Goal: Navigation & Orientation: Find specific page/section

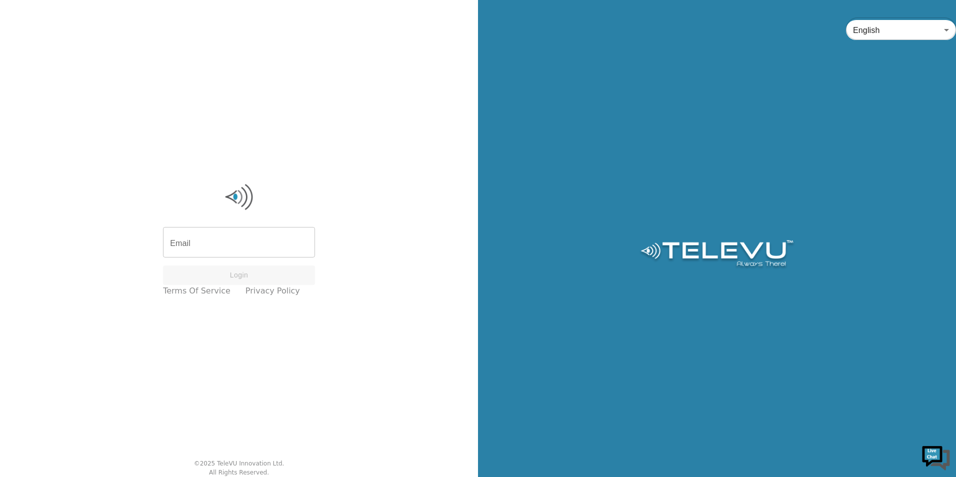
click at [249, 246] on input "Email" at bounding box center [239, 243] width 152 height 28
type input "[EMAIL_ADDRESS][PERSON_NAME][DOMAIN_NAME]"
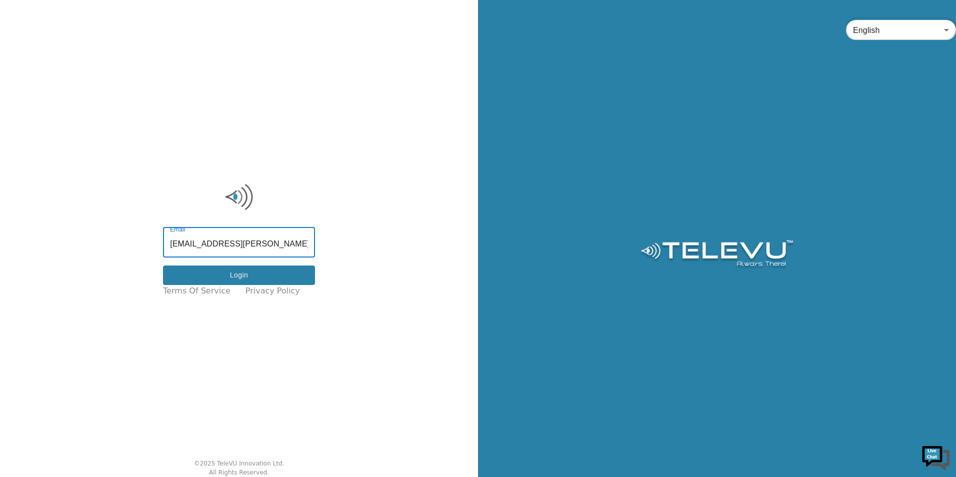
click at [247, 278] on button "Login" at bounding box center [239, 274] width 152 height 19
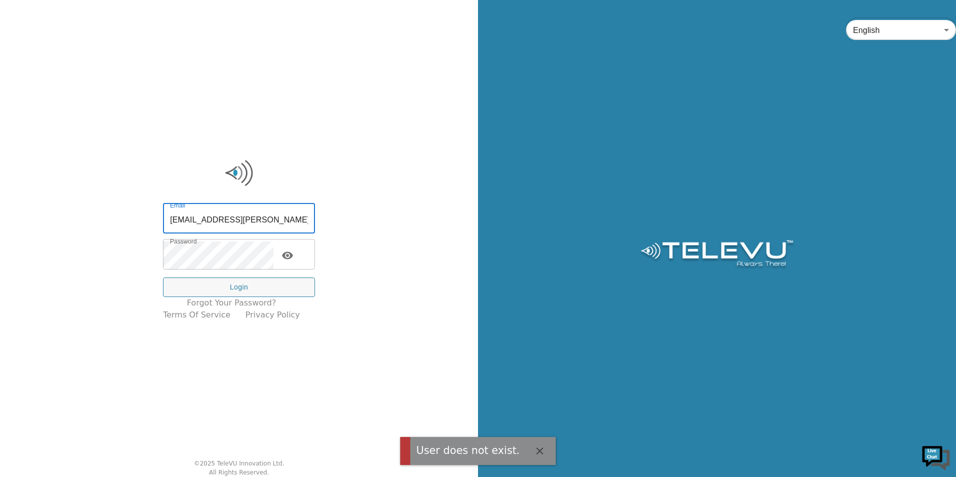
click at [285, 224] on input "[EMAIL_ADDRESS][PERSON_NAME][DOMAIN_NAME]" at bounding box center [239, 219] width 152 height 28
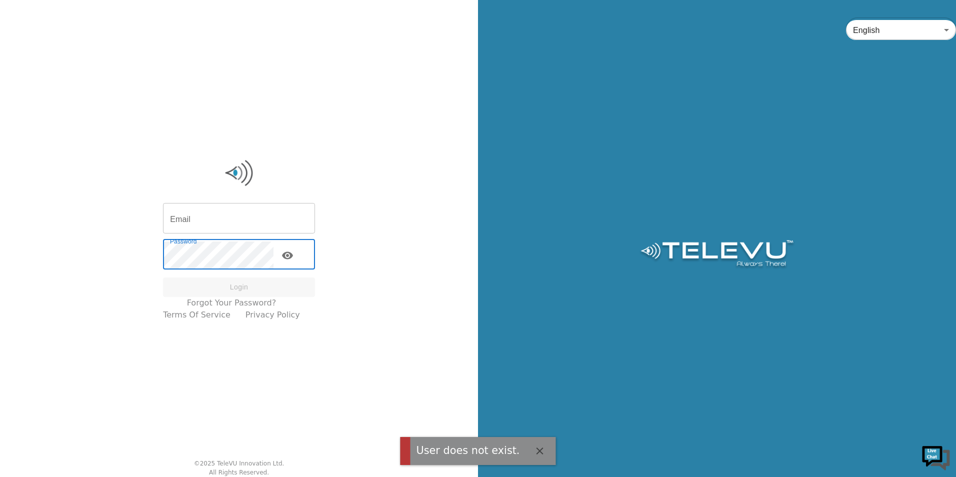
click at [155, 266] on div "Email Email Password Password Login Forgot your password? Terms of Service Priv…" at bounding box center [239, 238] width 478 height 477
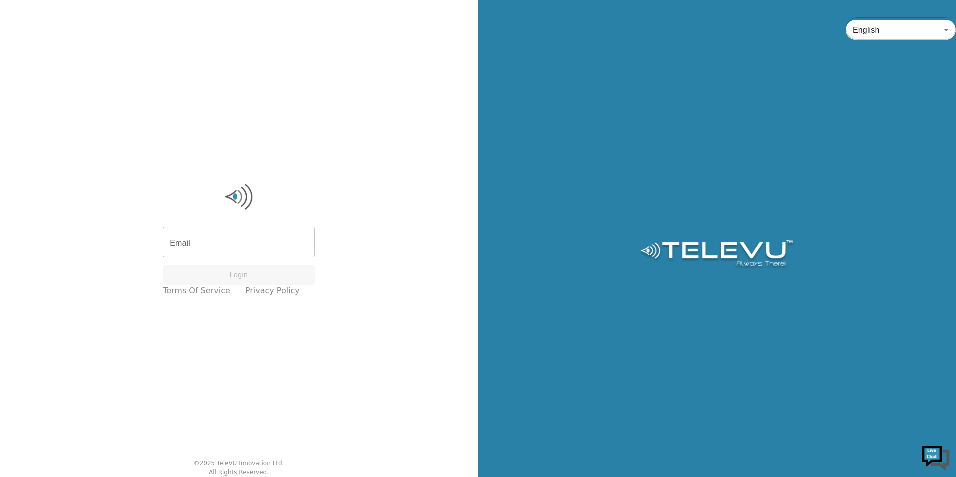
click at [226, 248] on input "Email" at bounding box center [239, 243] width 152 height 28
paste input "jeppe.lohfert.haslund-vinding.01@regionh.dk"
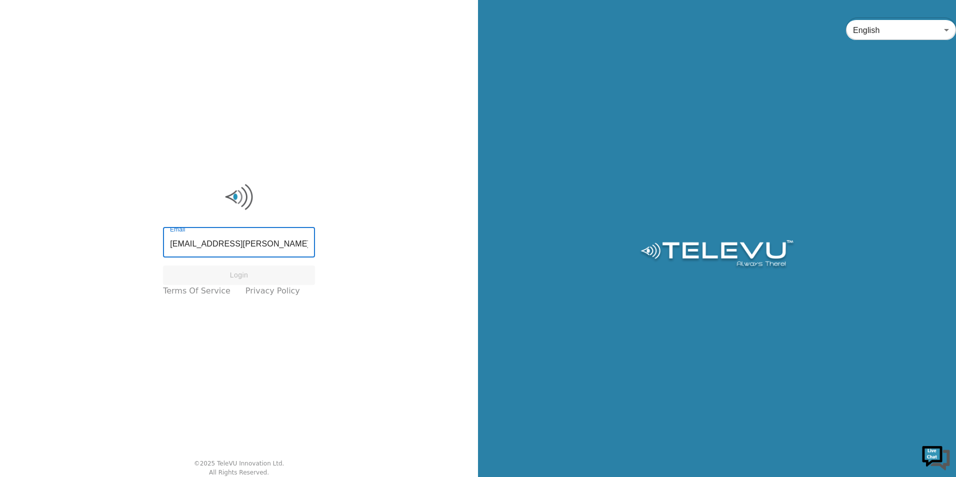
scroll to position [0, 42]
type input "jeppe.lohfert.haslund-vinding.01@regionh.dk"
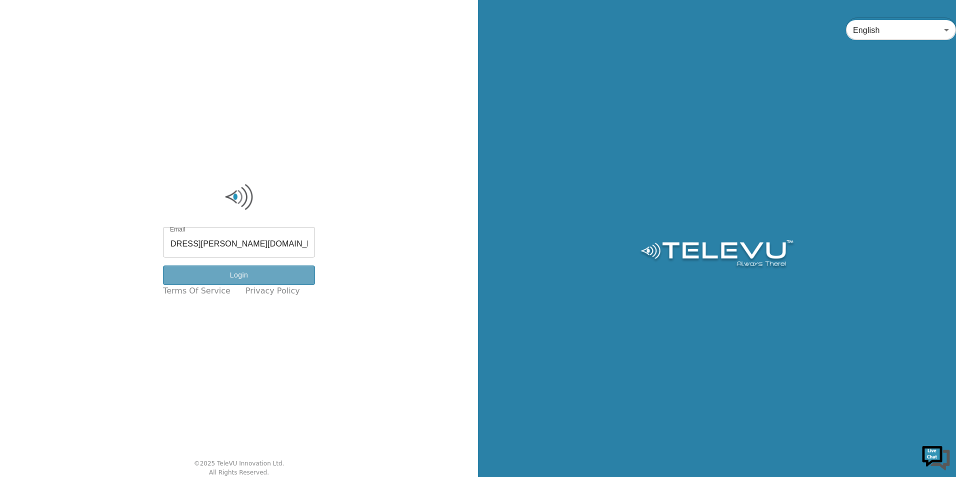
click at [262, 280] on button "Login" at bounding box center [239, 274] width 152 height 19
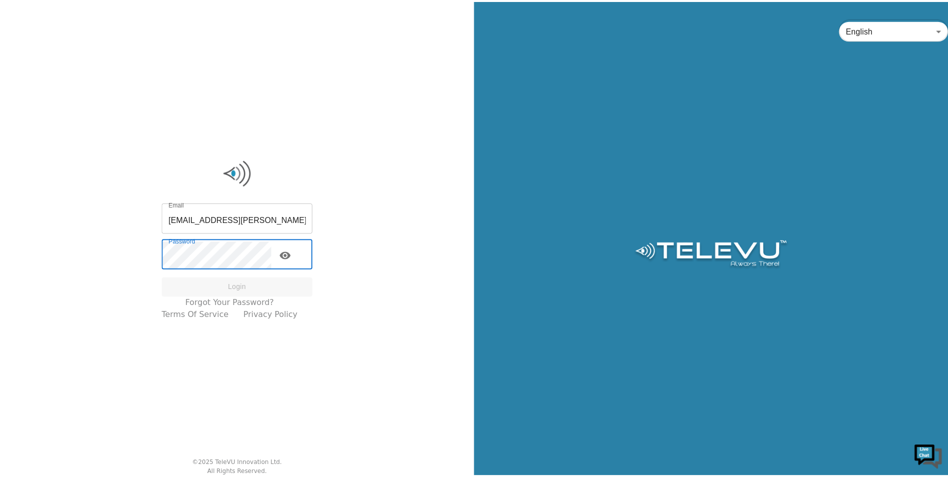
scroll to position [0, 0]
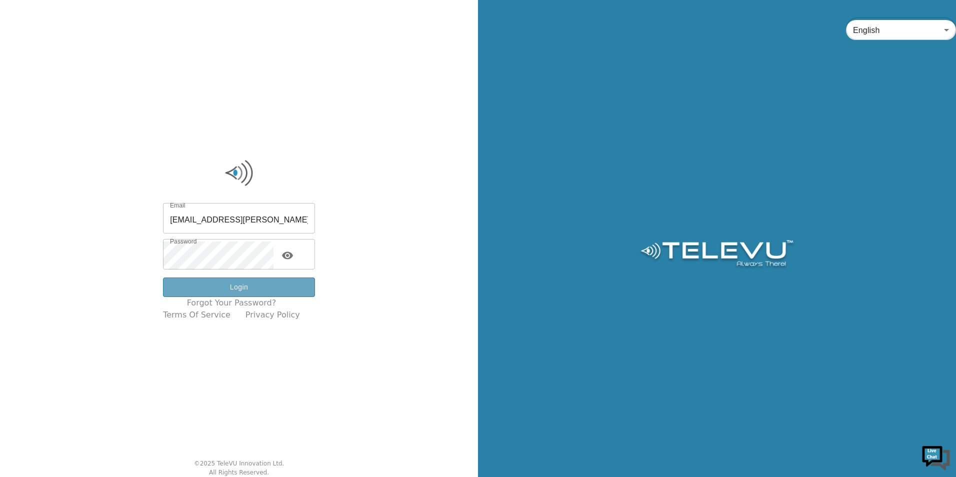
click at [250, 289] on button "Login" at bounding box center [239, 286] width 152 height 19
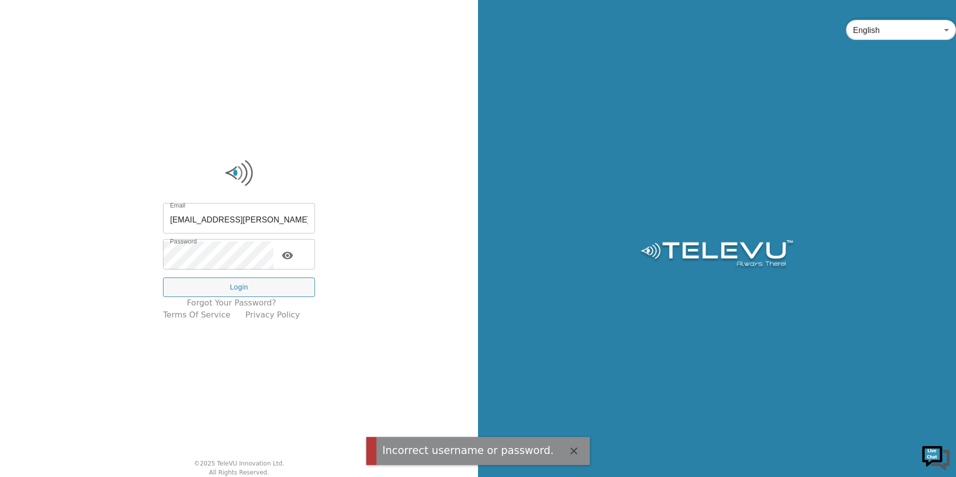
click at [293, 258] on icon "toggle password visibility" at bounding box center [287, 255] width 12 height 12
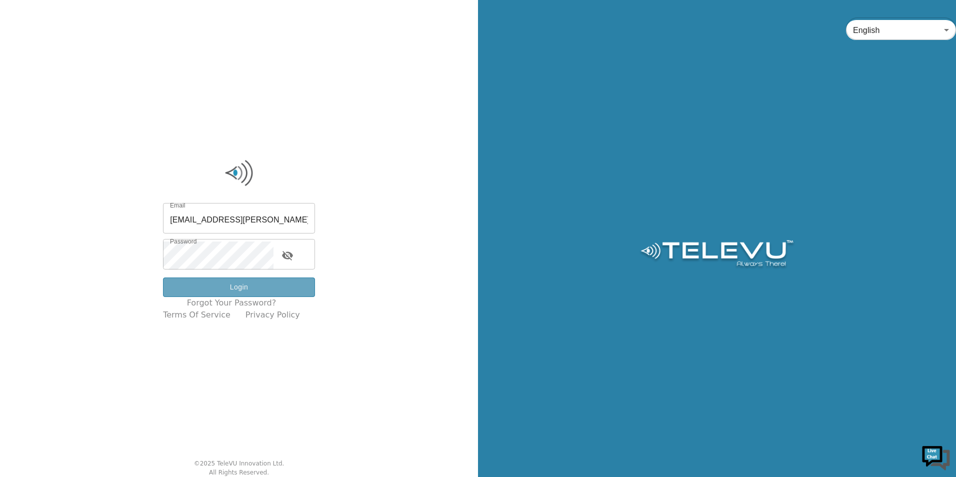
click at [264, 283] on button "Login" at bounding box center [239, 286] width 152 height 19
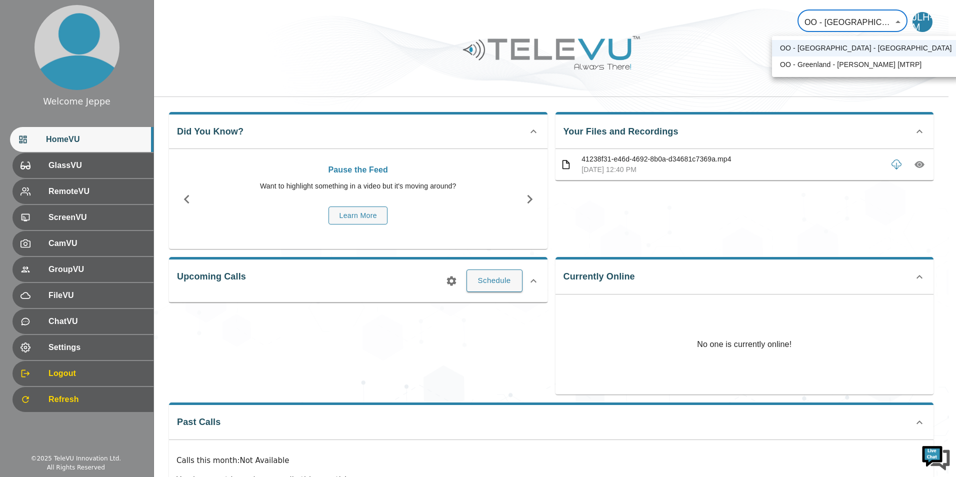
click at [894, 24] on body "Welcome Jeppe HomeVU GlassVU RemoteVU ScreenVU CamVU GroupVU FileVU ChatVU Sett…" at bounding box center [478, 267] width 956 height 534
click at [867, 65] on li "OO - Greenland - J. L. Haslund-Vinding [MTRP]" at bounding box center [866, 64] width 188 height 16
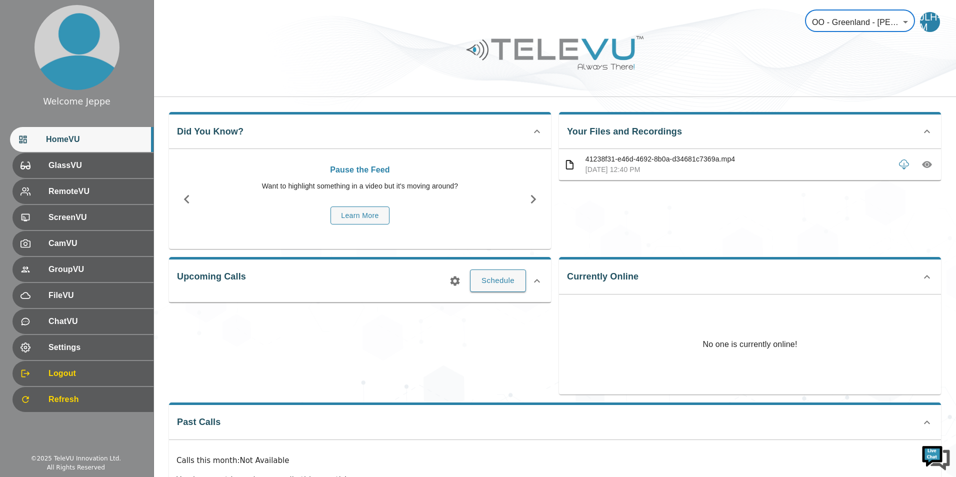
type input "146"
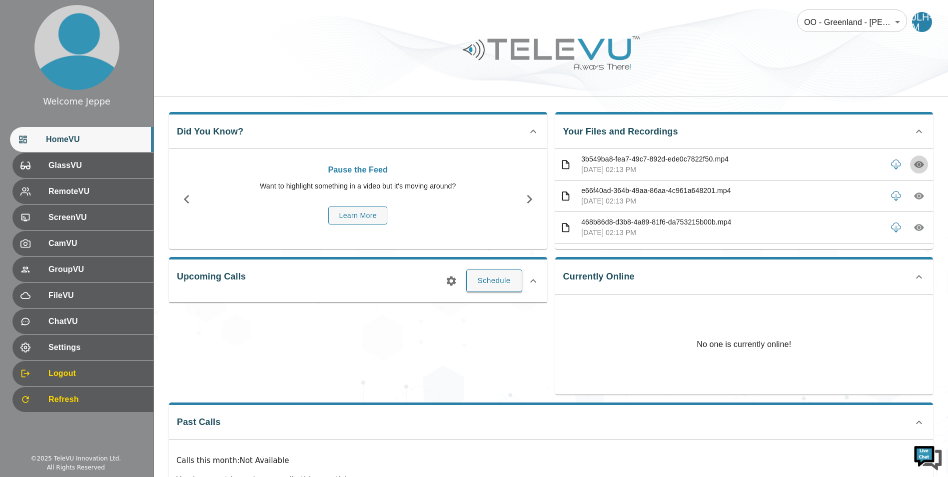
click at [910, 164] on button "button" at bounding box center [919, 164] width 18 height 18
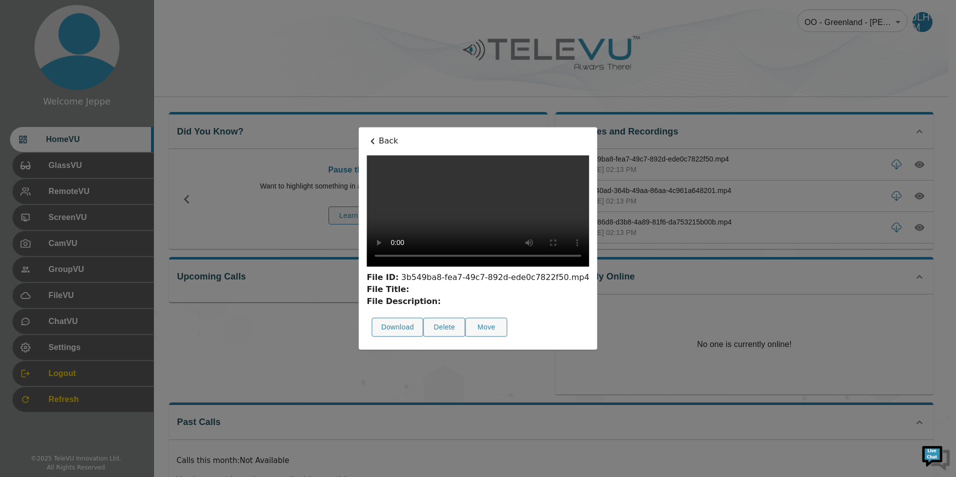
click at [735, 71] on div at bounding box center [478, 238] width 956 height 477
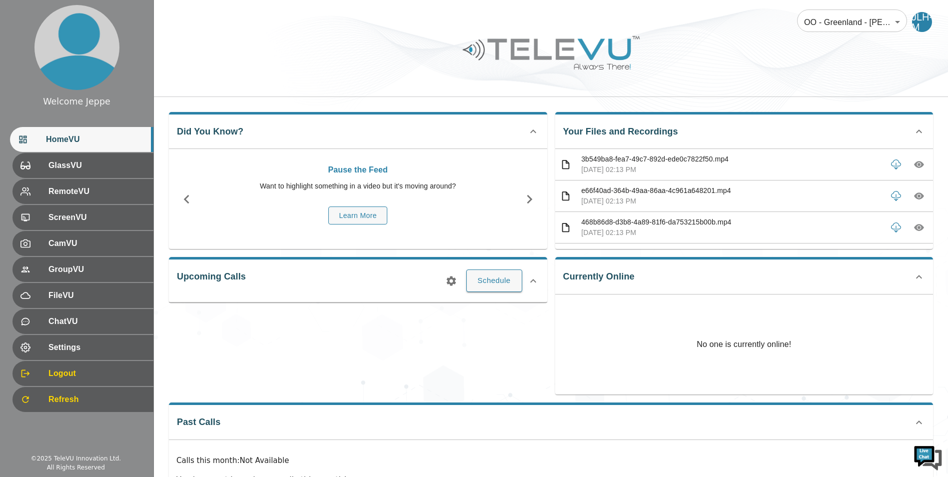
drag, startPoint x: 909, startPoint y: 196, endPoint x: 886, endPoint y: 203, distance: 24.4
click at [914, 196] on icon "button" at bounding box center [919, 196] width 10 height 7
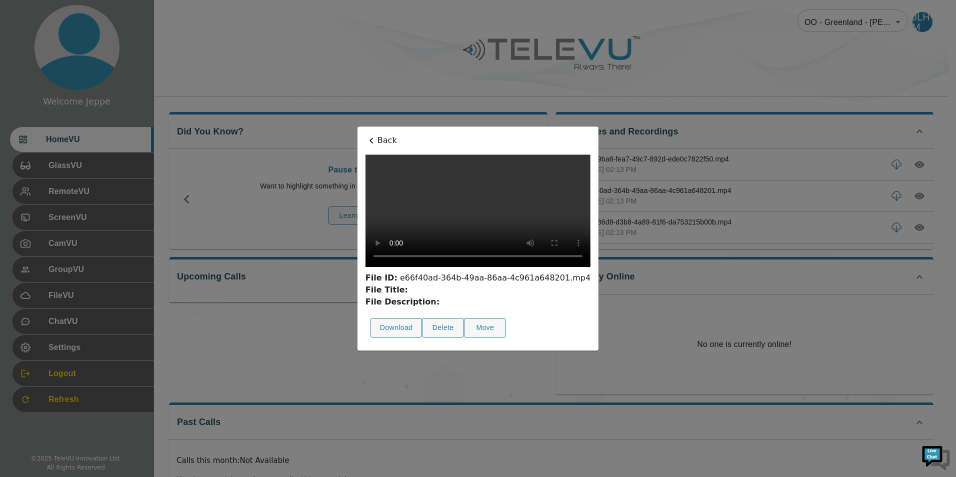
click at [510, 267] on video at bounding box center [477, 210] width 225 height 112
click at [791, 72] on div at bounding box center [478, 238] width 956 height 477
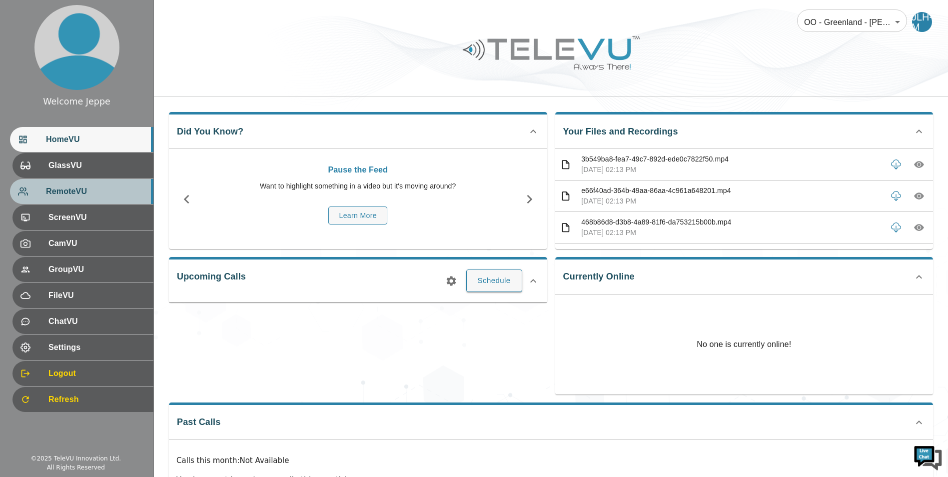
click at [113, 189] on span "RemoteVU" at bounding box center [95, 191] width 99 height 12
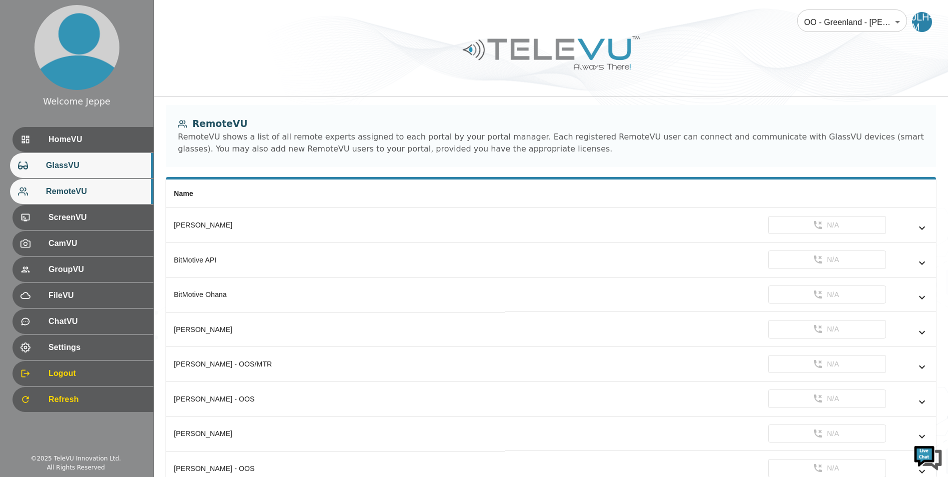
click at [104, 168] on span "GlassVU" at bounding box center [95, 165] width 99 height 12
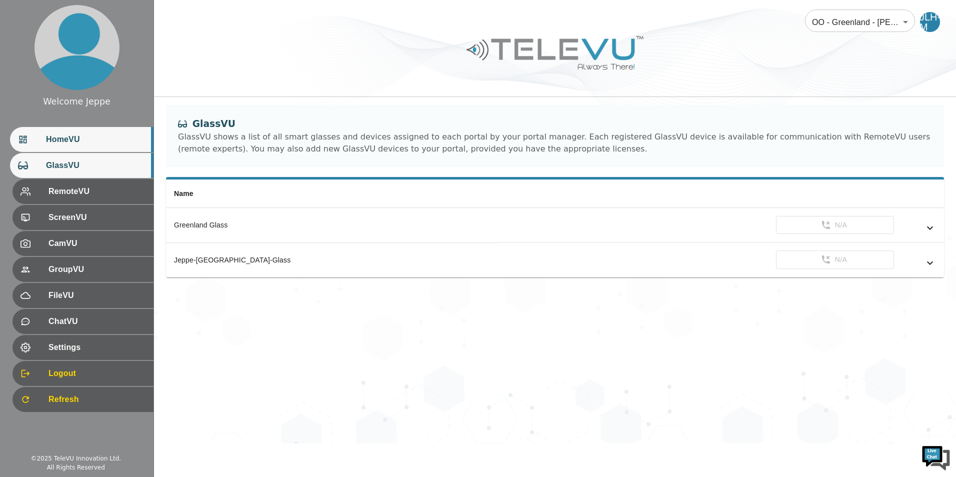
click at [104, 143] on span "HomeVU" at bounding box center [95, 139] width 99 height 12
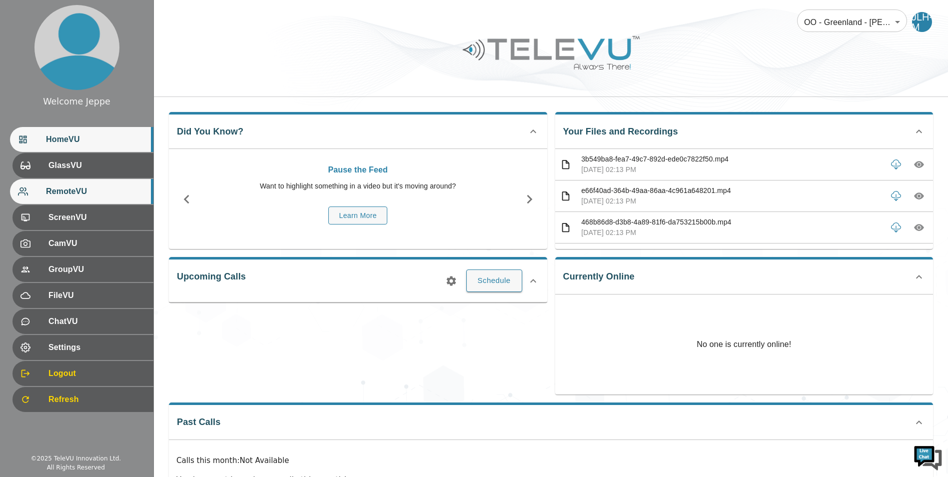
click at [98, 196] on span "RemoteVU" at bounding box center [95, 191] width 99 height 12
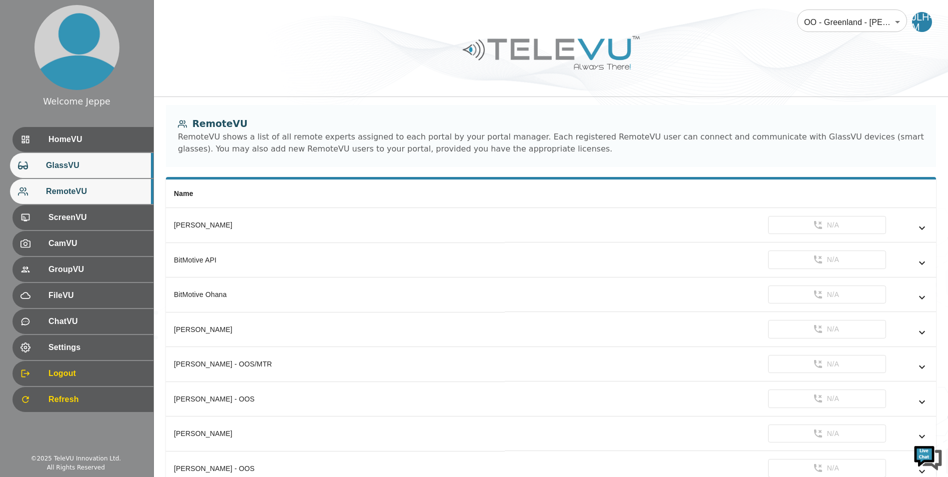
click at [98, 177] on div "GlassVU" at bounding box center [81, 165] width 143 height 25
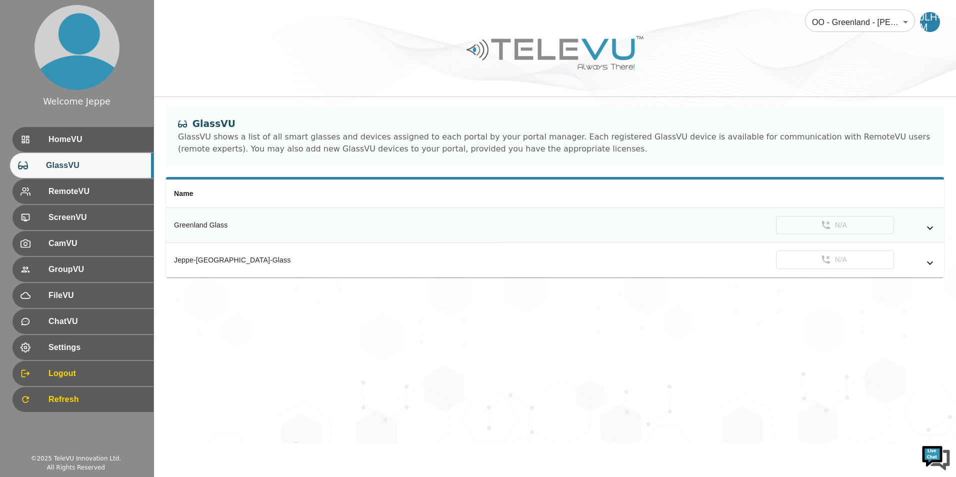
click at [927, 230] on icon "simple table" at bounding box center [930, 228] width 12 height 12
click at [928, 230] on icon "simple table" at bounding box center [930, 228] width 12 height 12
click at [90, 144] on span "HomeVU" at bounding box center [95, 139] width 99 height 12
